Goal: Task Accomplishment & Management: Complete application form

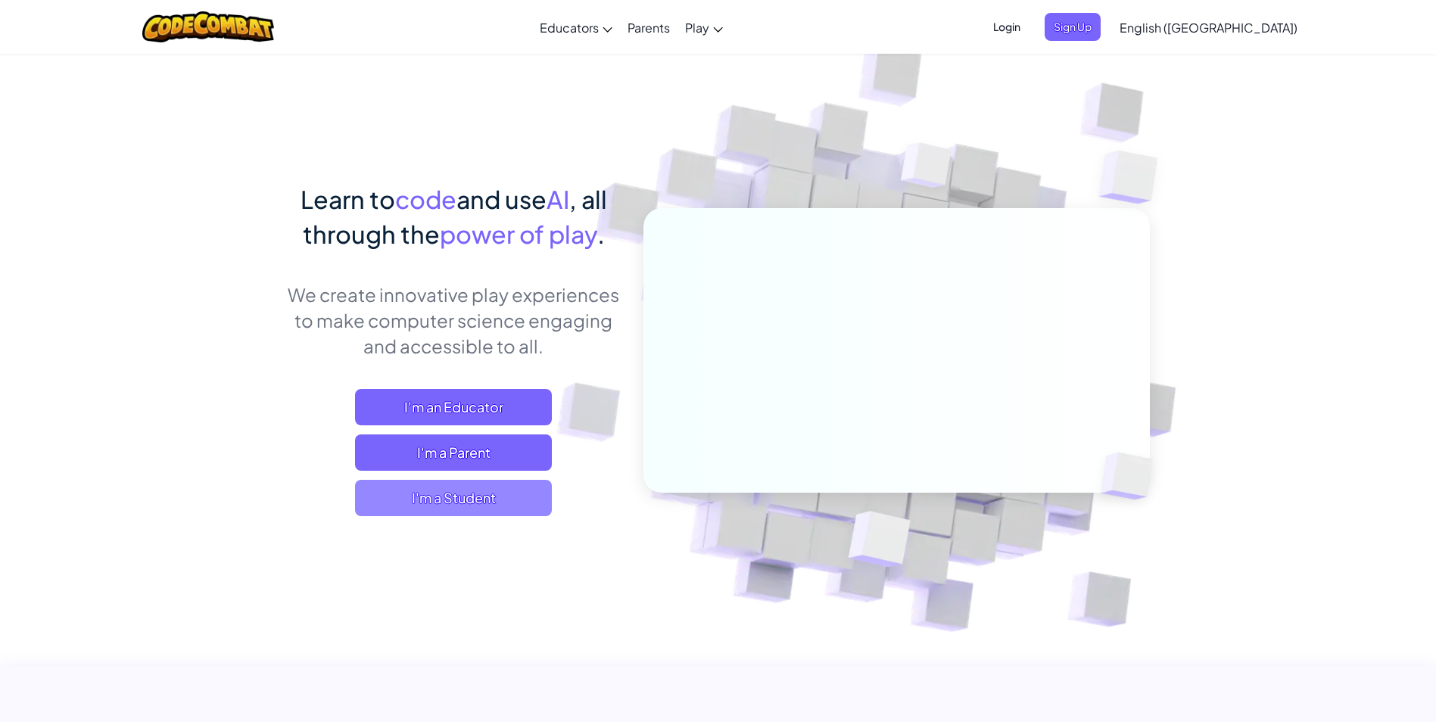
click at [510, 511] on span "I'm a Student" at bounding box center [453, 498] width 197 height 36
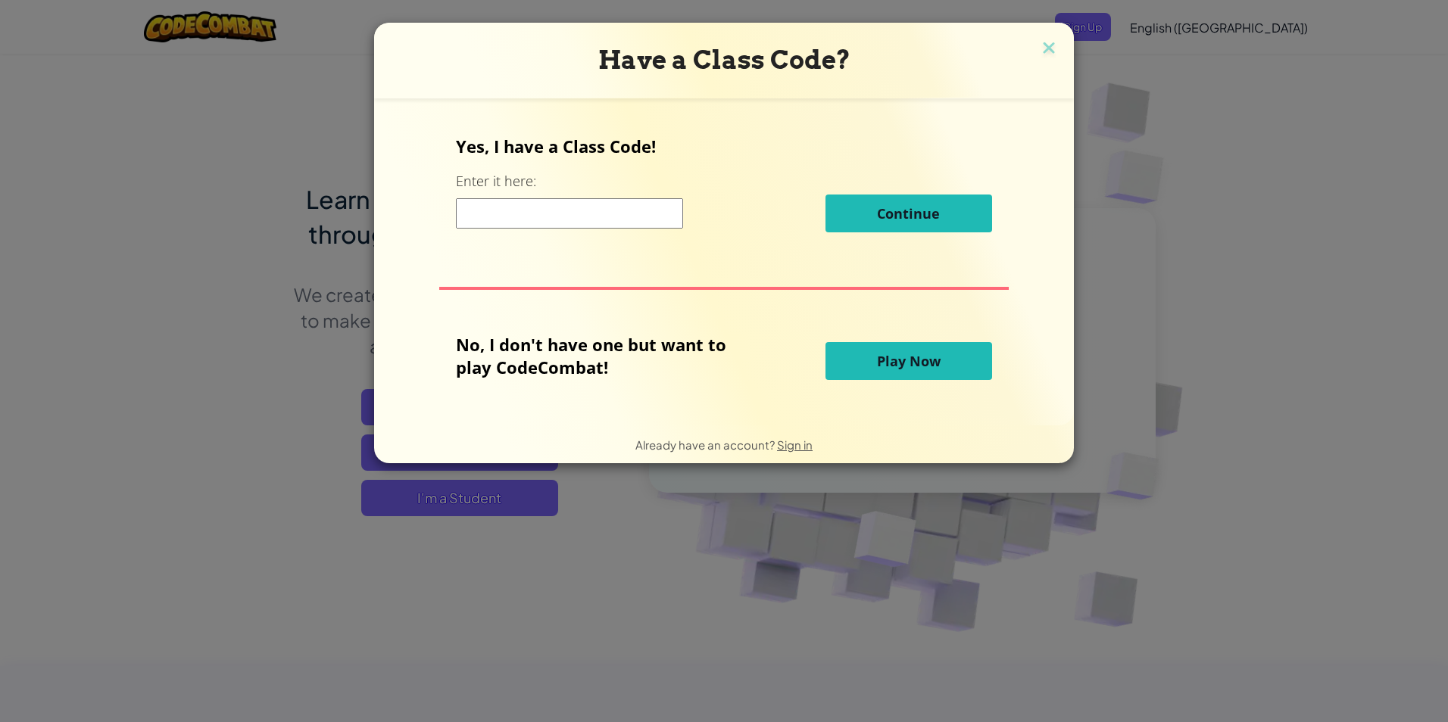
click at [904, 352] on span "Play Now" at bounding box center [909, 361] width 64 height 18
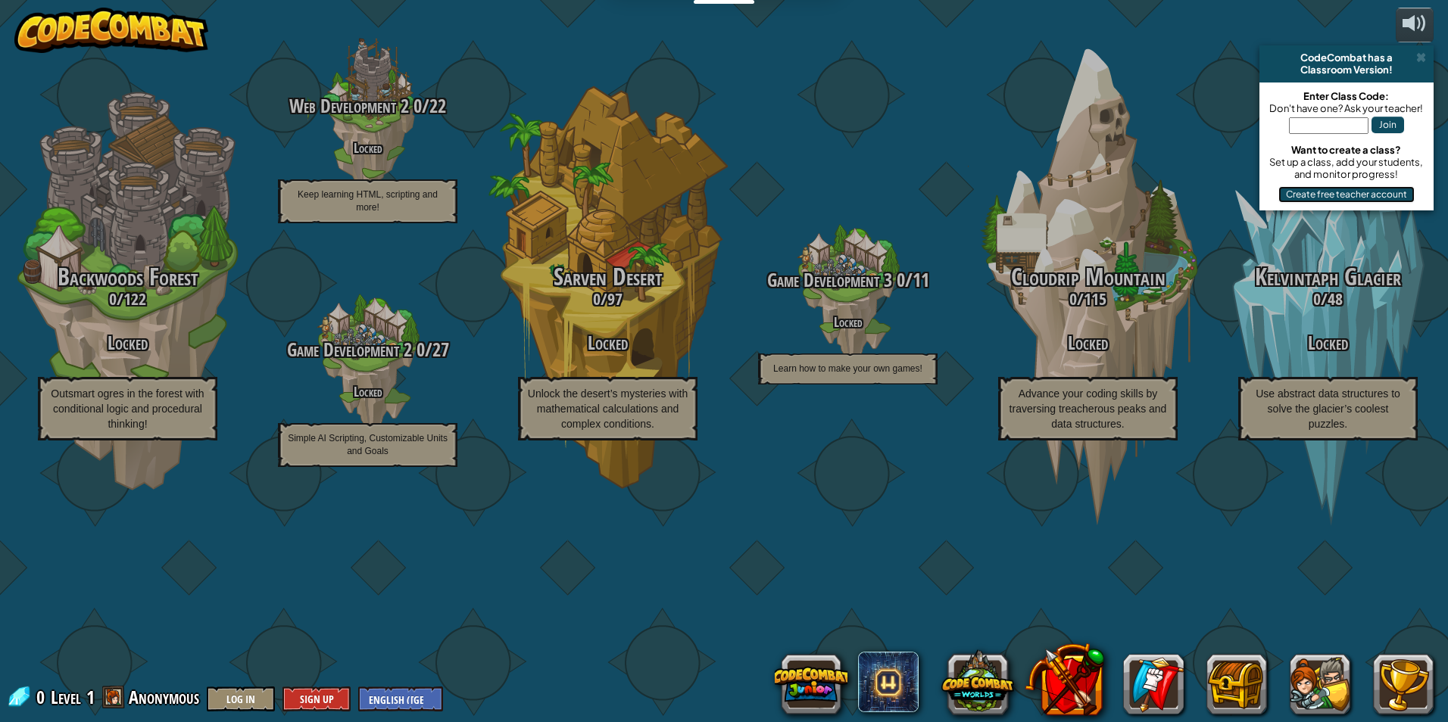
click at [1313, 190] on button "Create free teacher account" at bounding box center [1346, 194] width 136 height 17
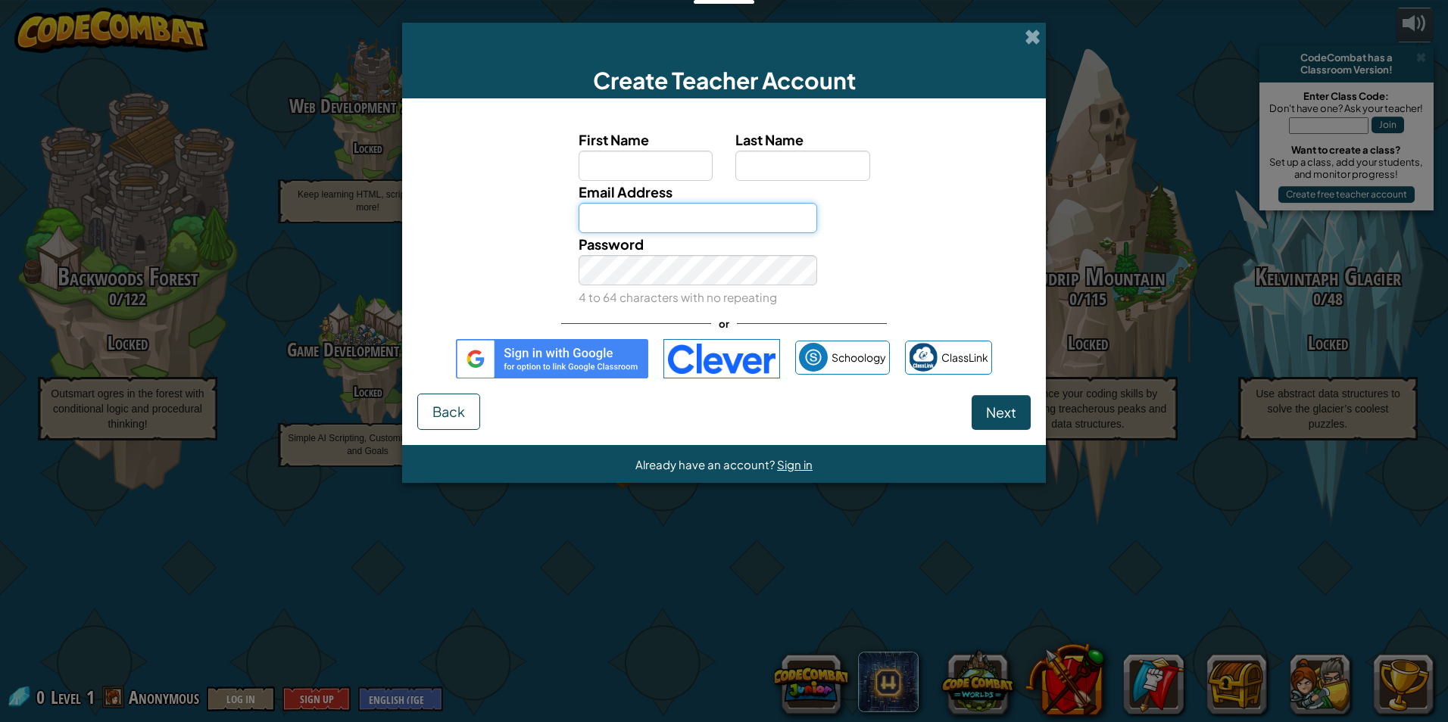
type input "[PERSON_NAME] [PERSON_NAME]"
click at [585, 168] on input "First Name" at bounding box center [646, 166] width 135 height 30
type input "[PERSON_NAME]"
drag, startPoint x: 764, startPoint y: 220, endPoint x: 551, endPoint y: 217, distance: 212.8
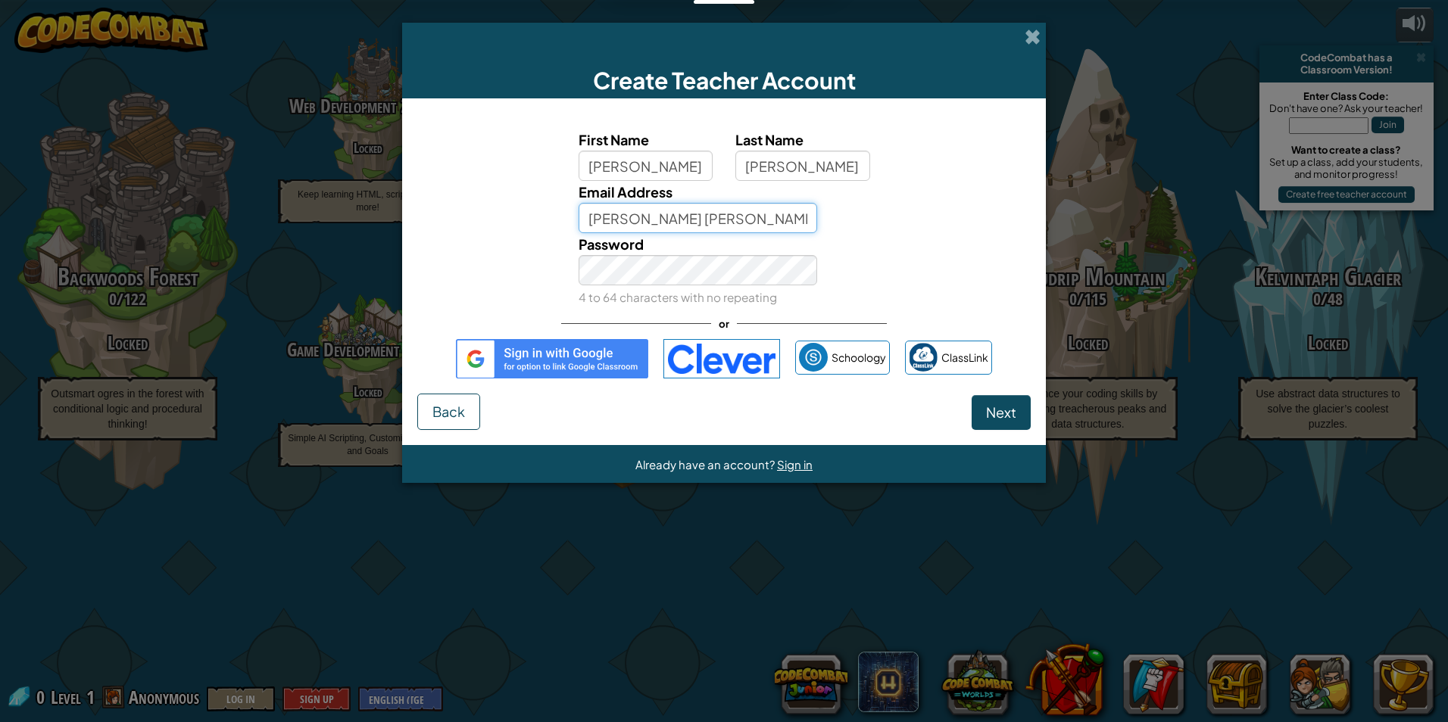
click at [551, 217] on div "Email Address [PERSON_NAME] [PERSON_NAME]" at bounding box center [724, 207] width 628 height 52
type input "[EMAIL_ADDRESS][DOMAIN_NAME]"
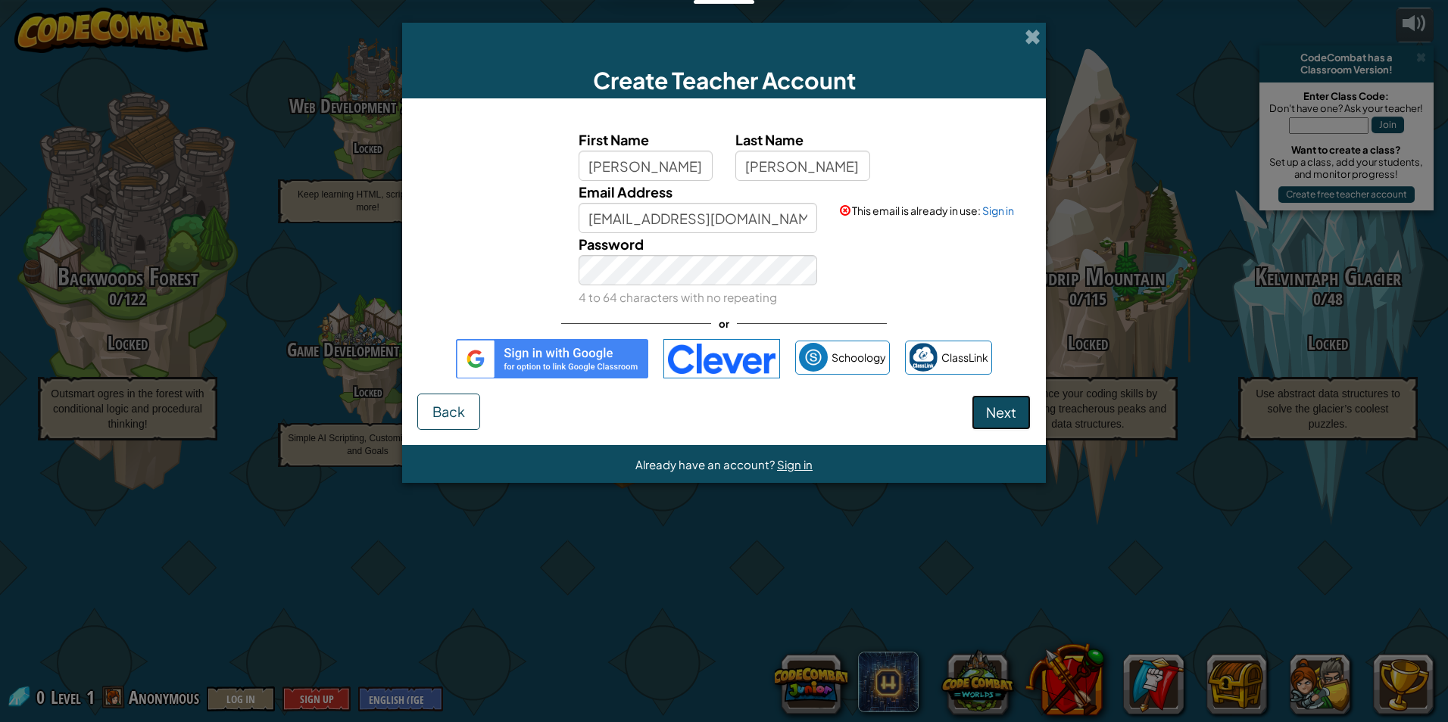
click at [989, 405] on span "Next" at bounding box center [1001, 412] width 30 height 17
click at [994, 213] on link "Sign in" at bounding box center [998, 211] width 32 height 14
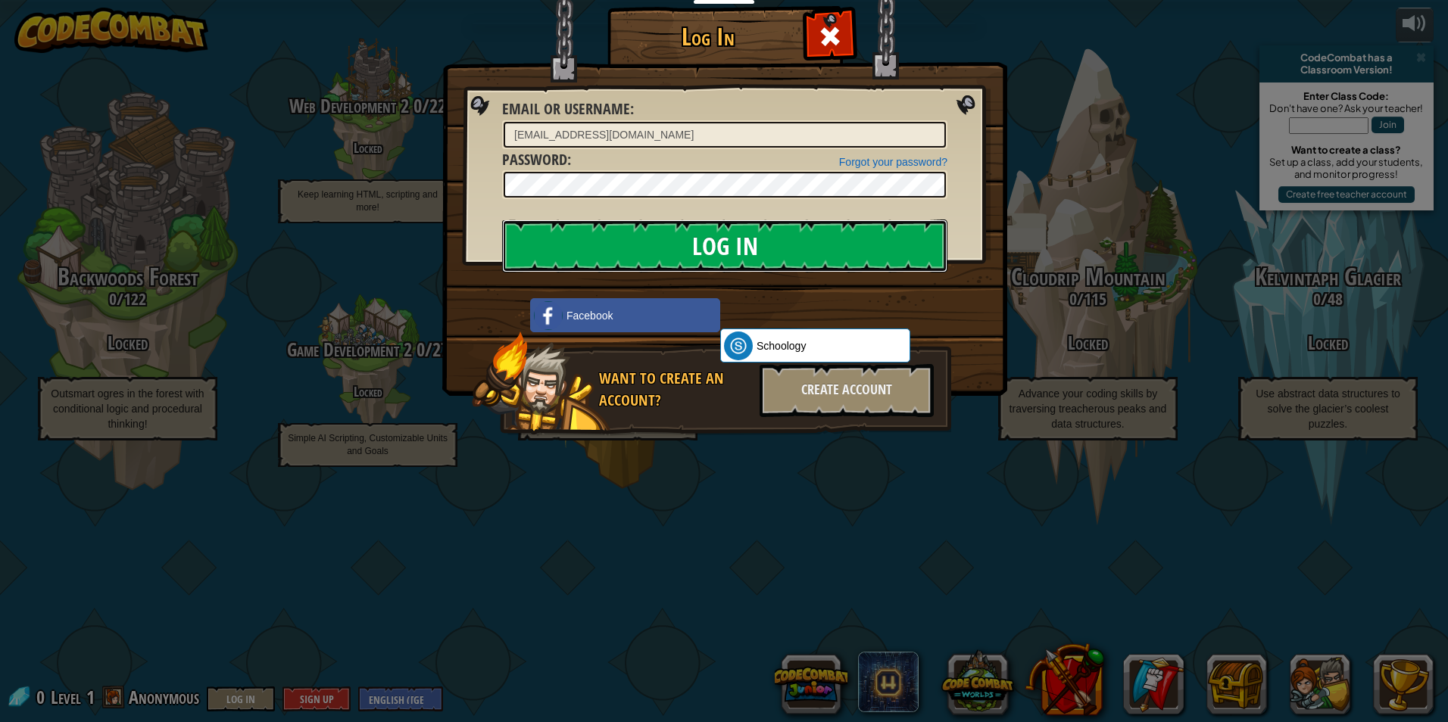
click at [835, 233] on input "Log In" at bounding box center [724, 246] width 445 height 53
